Goal: Complete application form: Complete application form

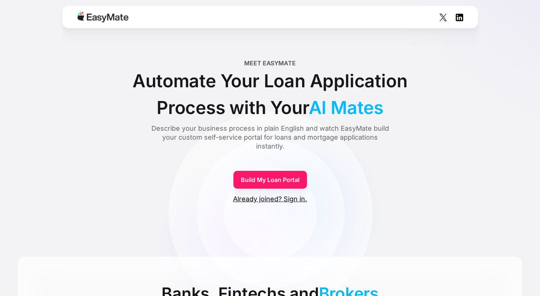
click at [274, 178] on link "Build My Loan Portal" at bounding box center [269, 180] width 73 height 18
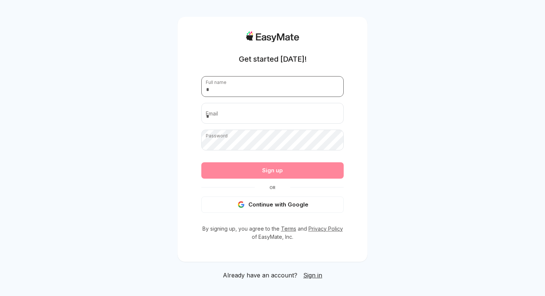
click at [273, 80] on input "text" at bounding box center [272, 86] width 142 height 21
click at [254, 207] on button "Continue with Google" at bounding box center [272, 204] width 142 height 16
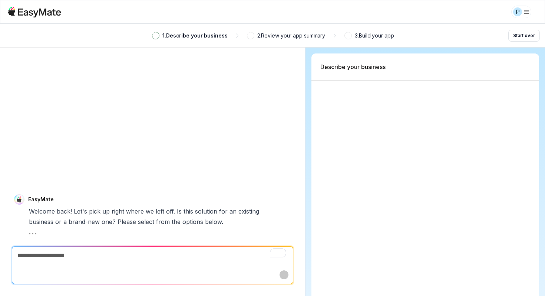
type textarea "*"
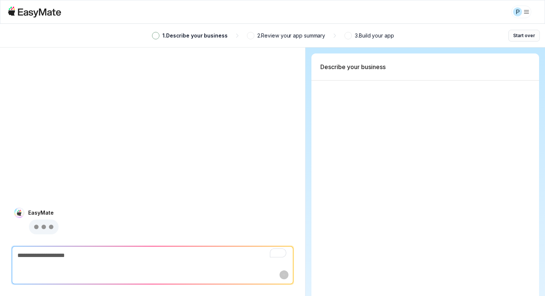
click at [533, 36] on button "Start over" at bounding box center [525, 36] width 32 height 12
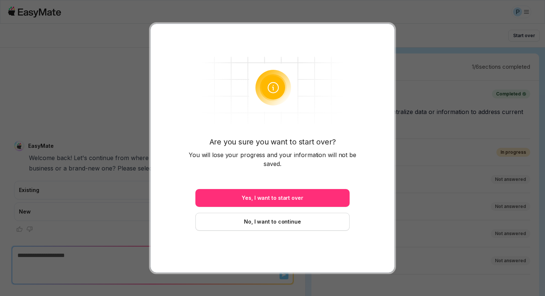
scroll to position [1, 0]
click at [284, 201] on button "Yes, I want to start over" at bounding box center [272, 198] width 154 height 18
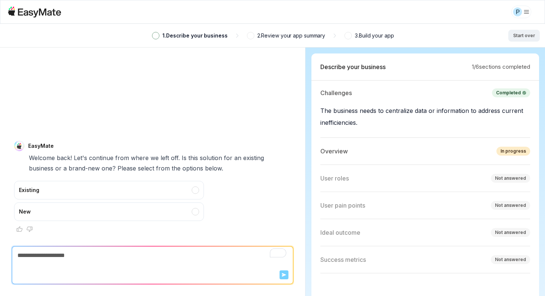
type textarea "*"
